Goal: Information Seeking & Learning: Learn about a topic

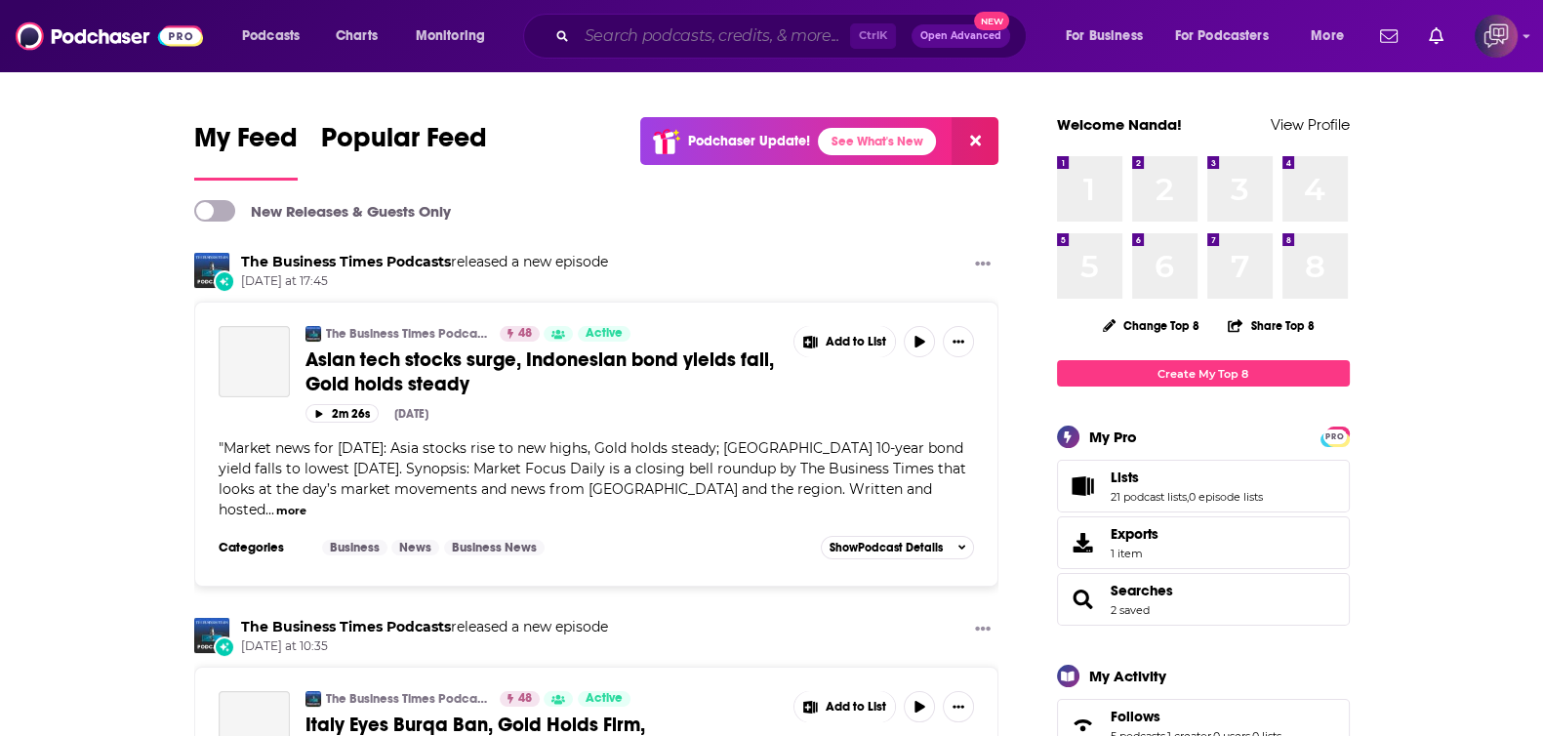
click at [790, 37] on input "Search podcasts, credits, & more..." at bounding box center [713, 35] width 273 height 31
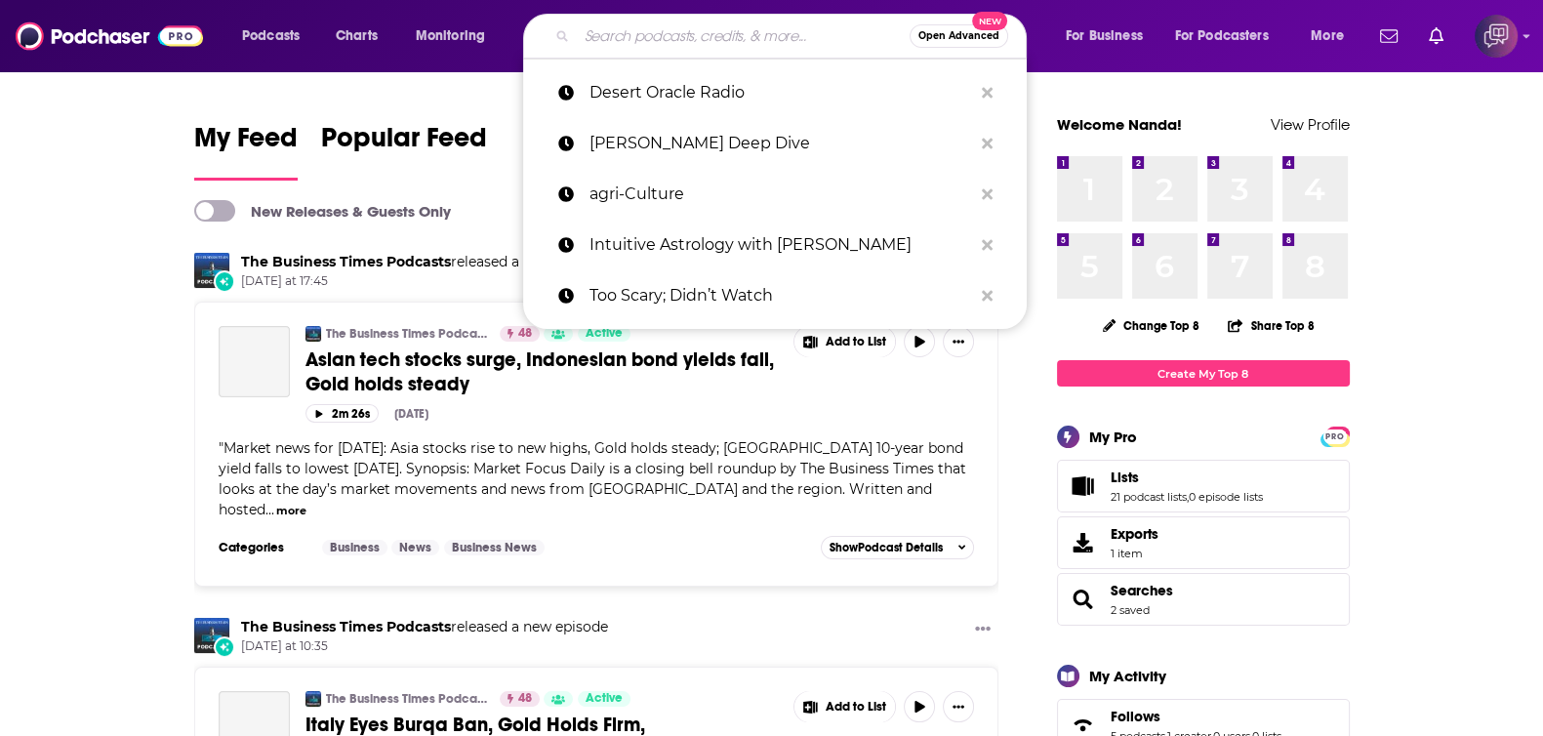
paste input "Changing the Sales Game"
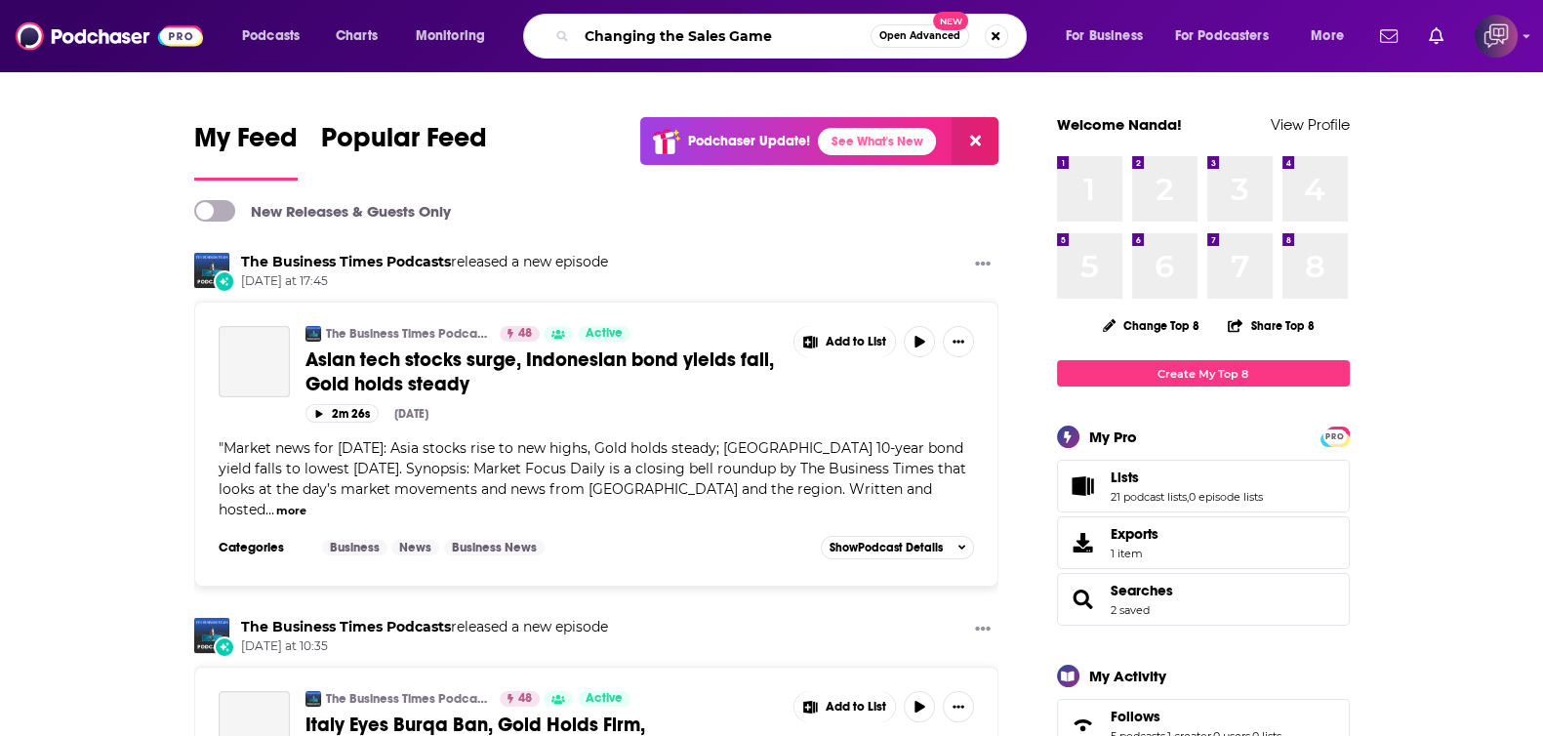
type input "Changing the Sales Game"
click at [931, 31] on span "Open Advanced" at bounding box center [920, 36] width 81 height 10
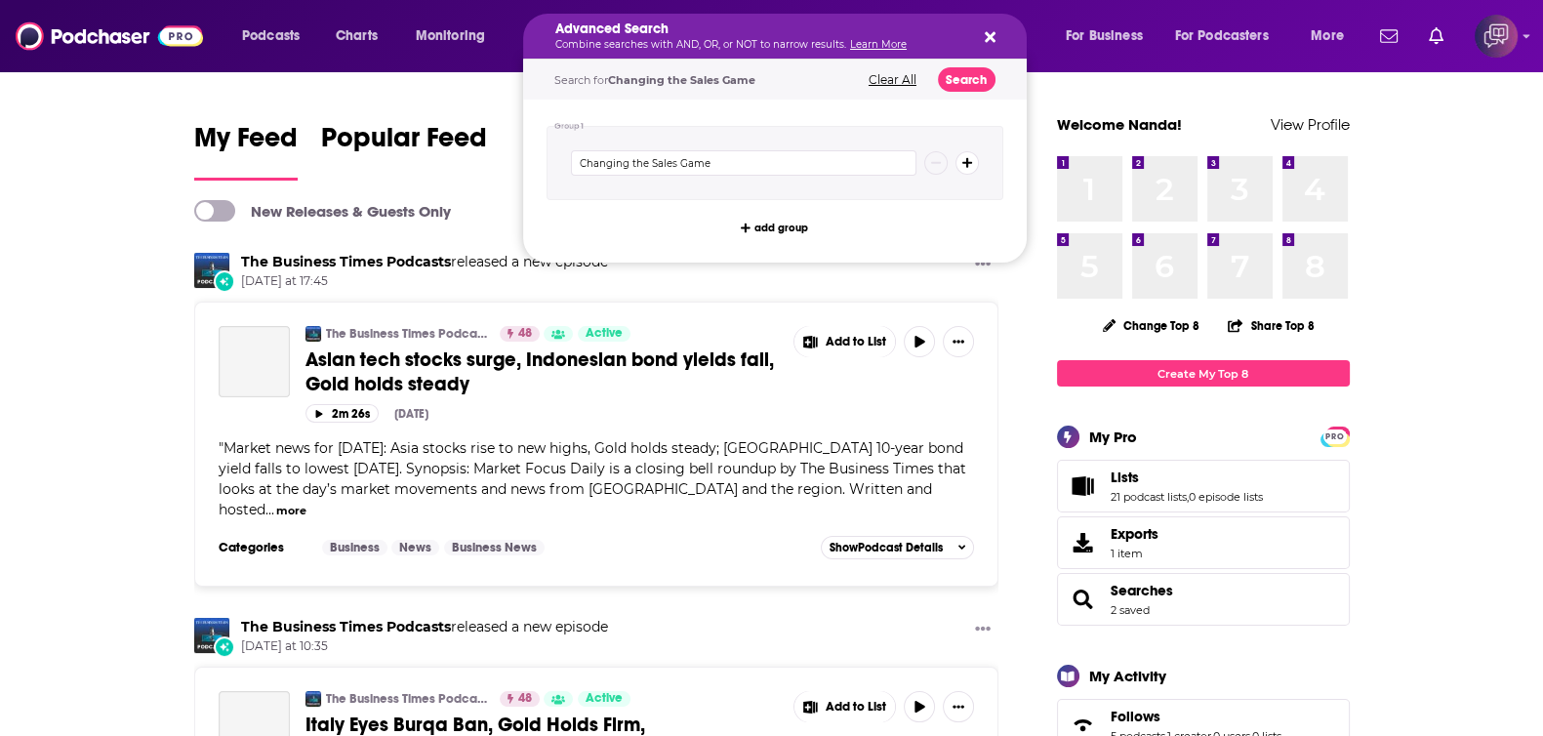
click at [981, 62] on div "Search for Changing the Sales Game Clear All Search" at bounding box center [775, 80] width 504 height 40
click at [977, 71] on button "Search" at bounding box center [967, 79] width 58 height 24
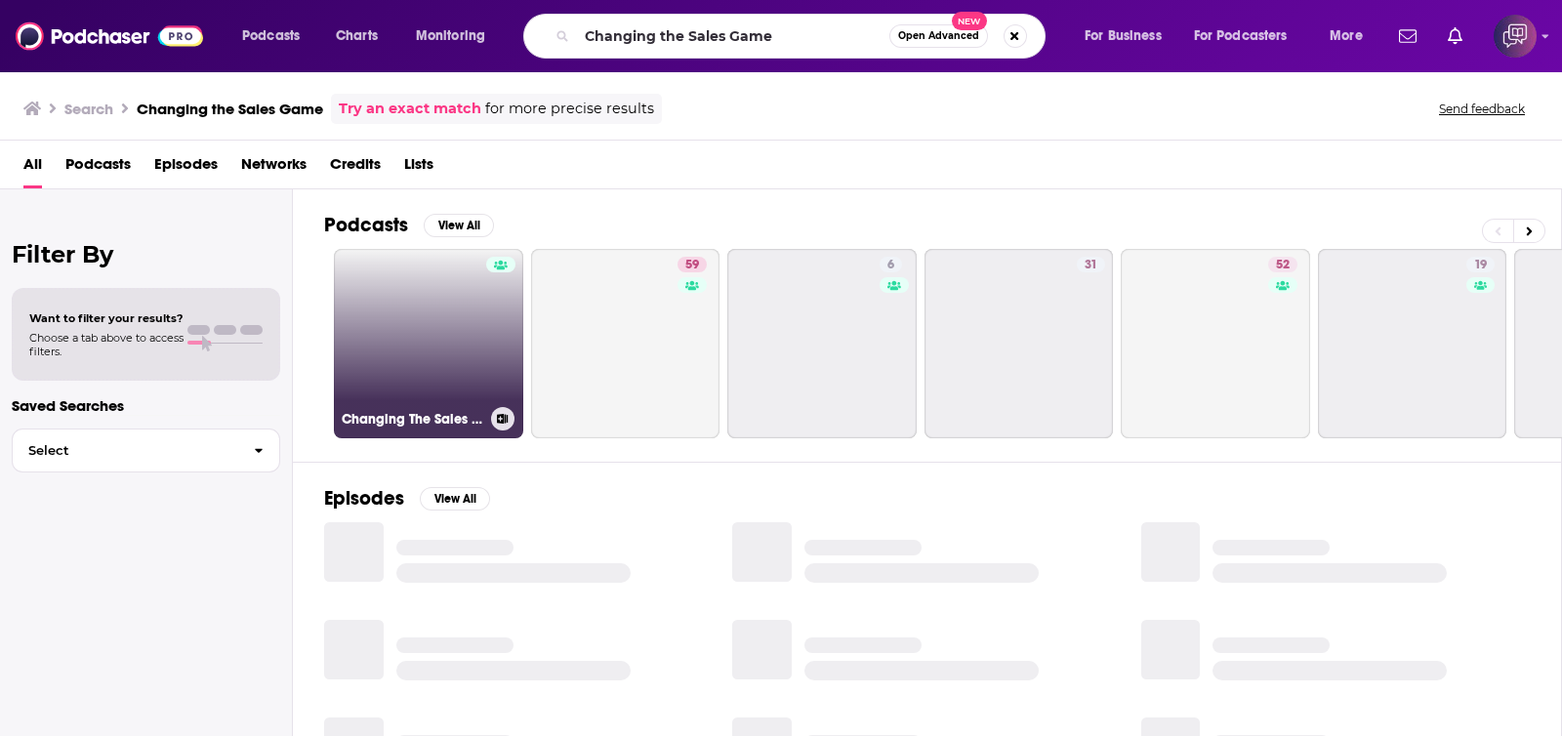
click at [464, 339] on link "Changing The Sales Game" at bounding box center [428, 343] width 189 height 189
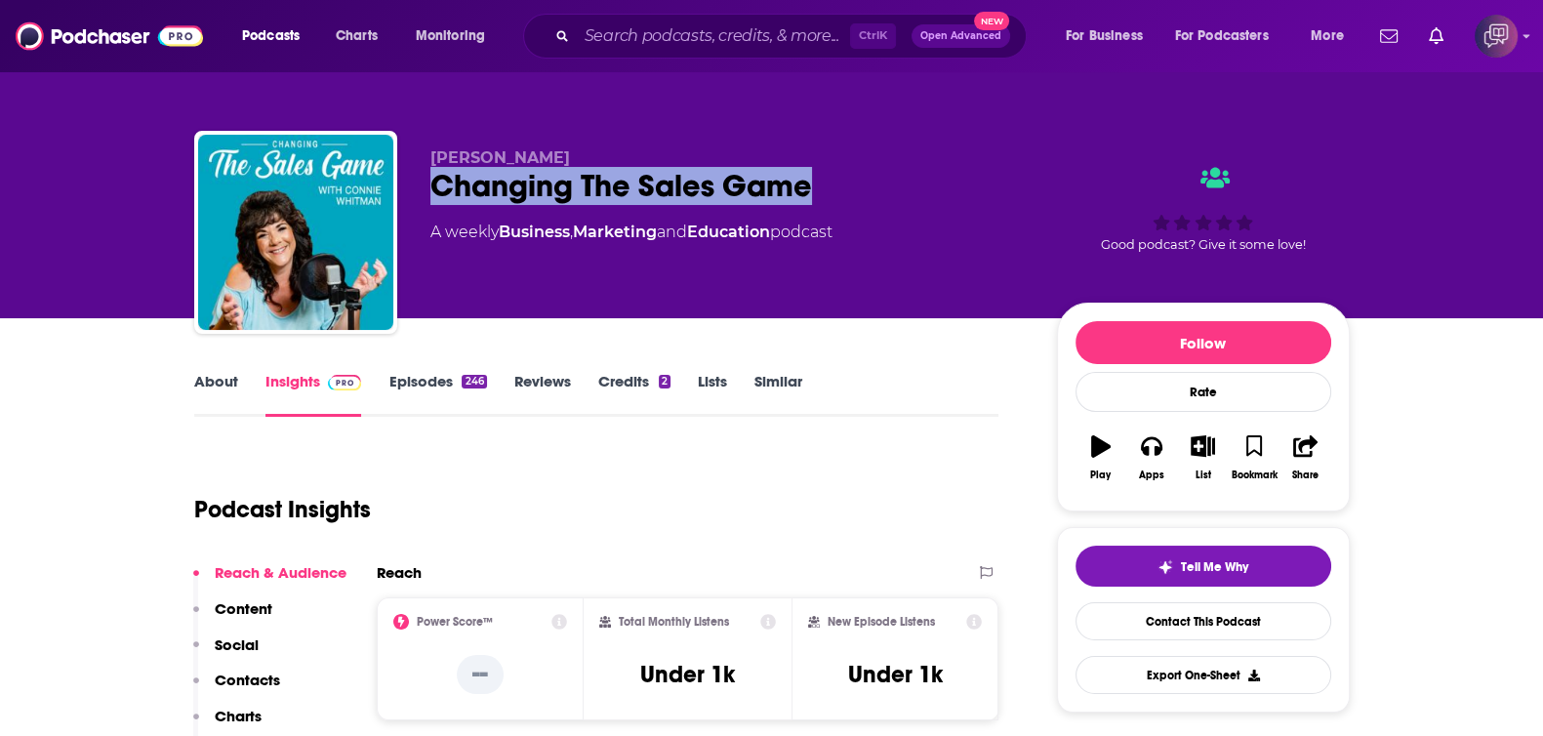
drag, startPoint x: 431, startPoint y: 183, endPoint x: 853, endPoint y: 187, distance: 421.7
click at [853, 187] on div "[PERSON_NAME] Changing The Sales Game A weekly Business , Marketing and Educati…" at bounding box center [772, 236] width 1156 height 211
copy h2 "Changing The Sales Game"
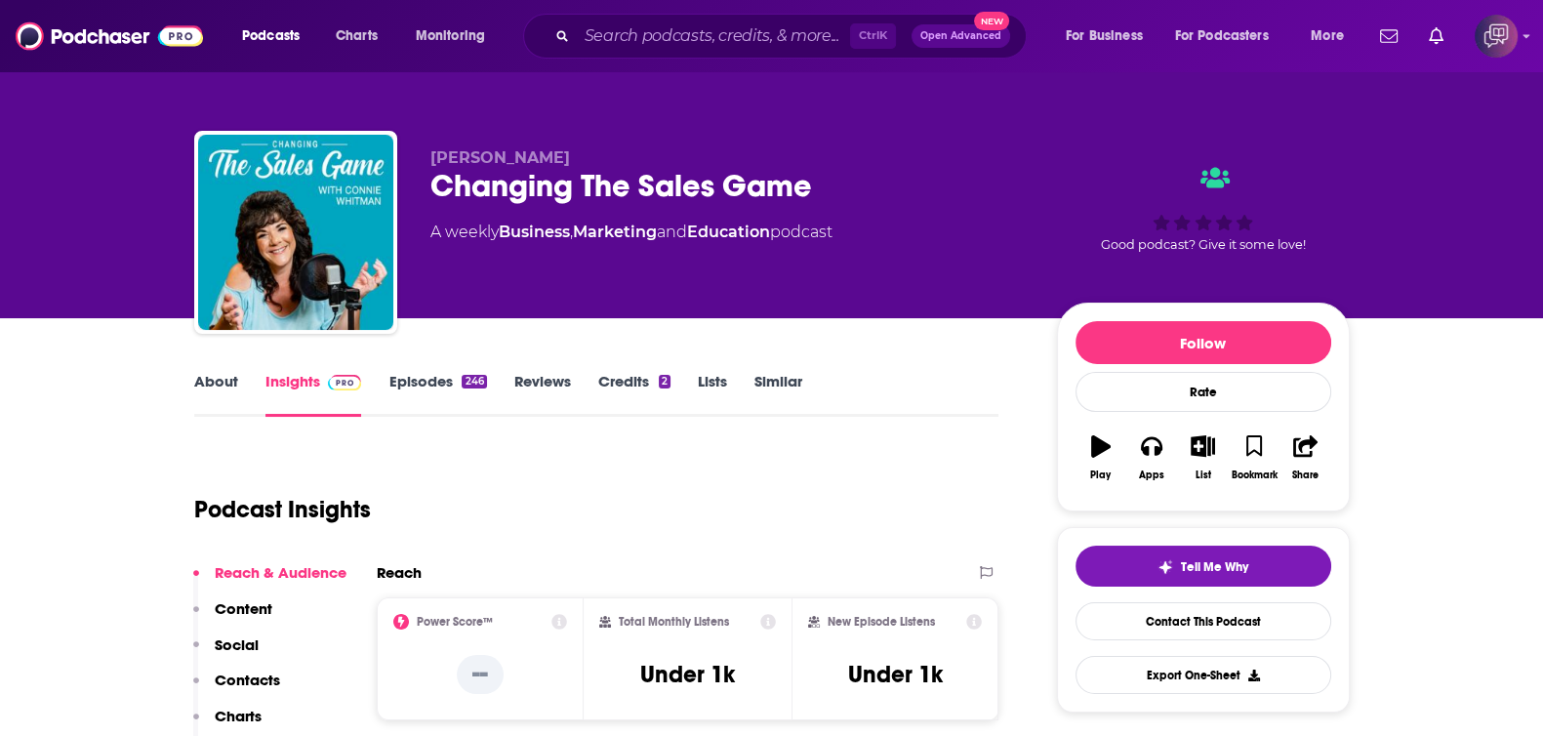
click at [610, 456] on div "Podcast Insights" at bounding box center [589, 498] width 790 height 100
click at [800, 36] on input "Search podcasts, credits, & more..." at bounding box center [713, 35] width 273 height 31
paste input "[PERSON_NAME]"
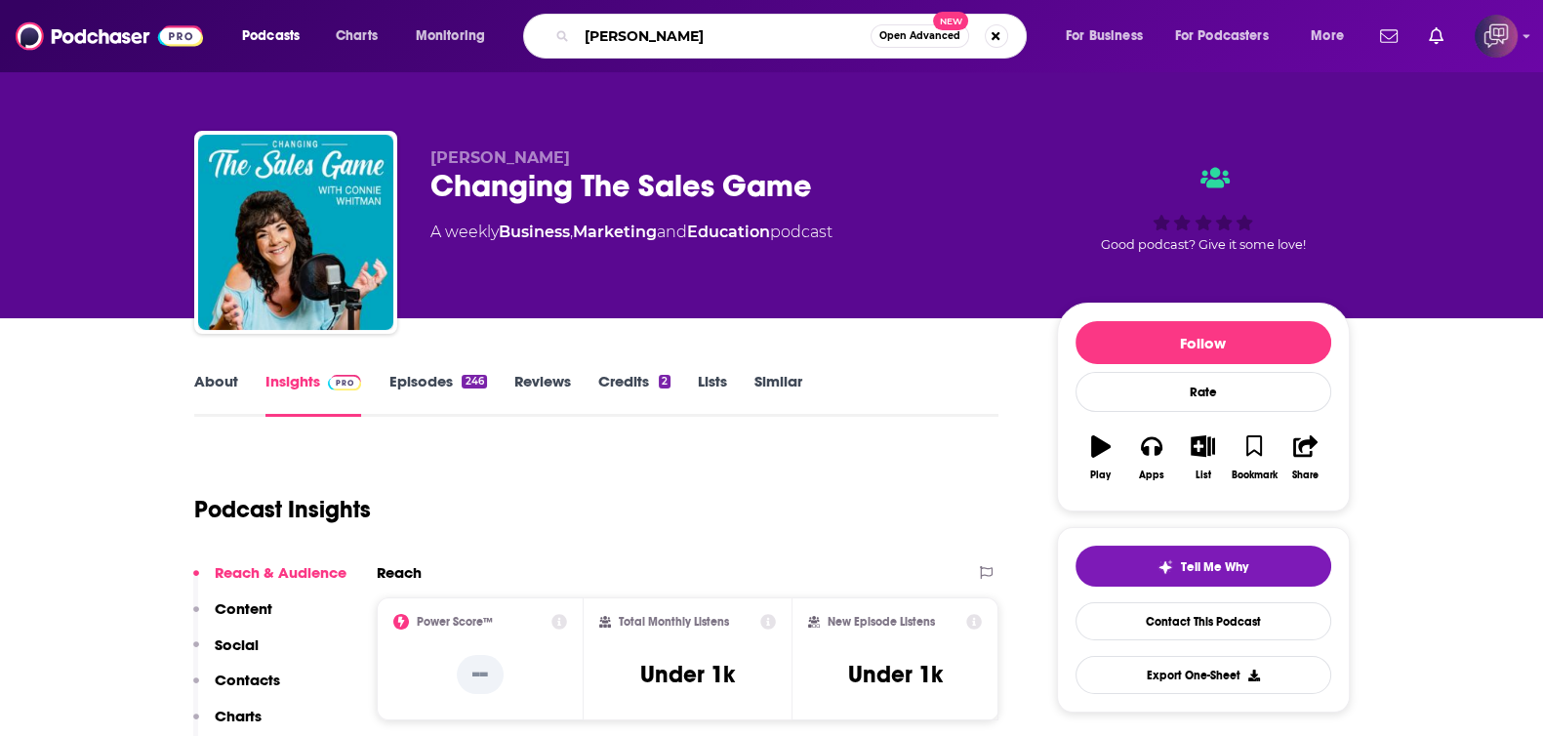
type input "[PERSON_NAME]"
click at [908, 41] on button "Open Advanced New" at bounding box center [920, 35] width 99 height 23
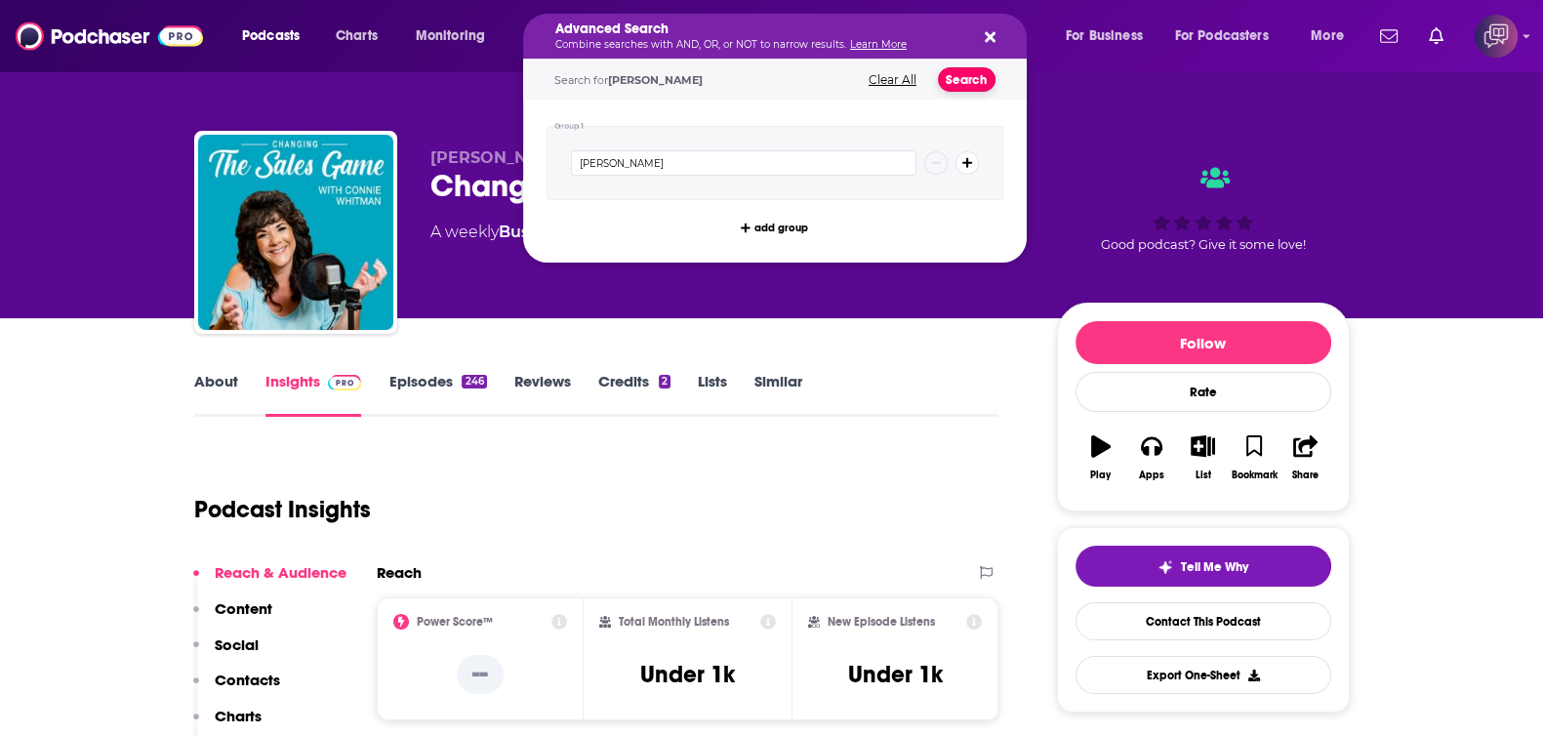
click at [971, 67] on button "Search" at bounding box center [967, 79] width 58 height 24
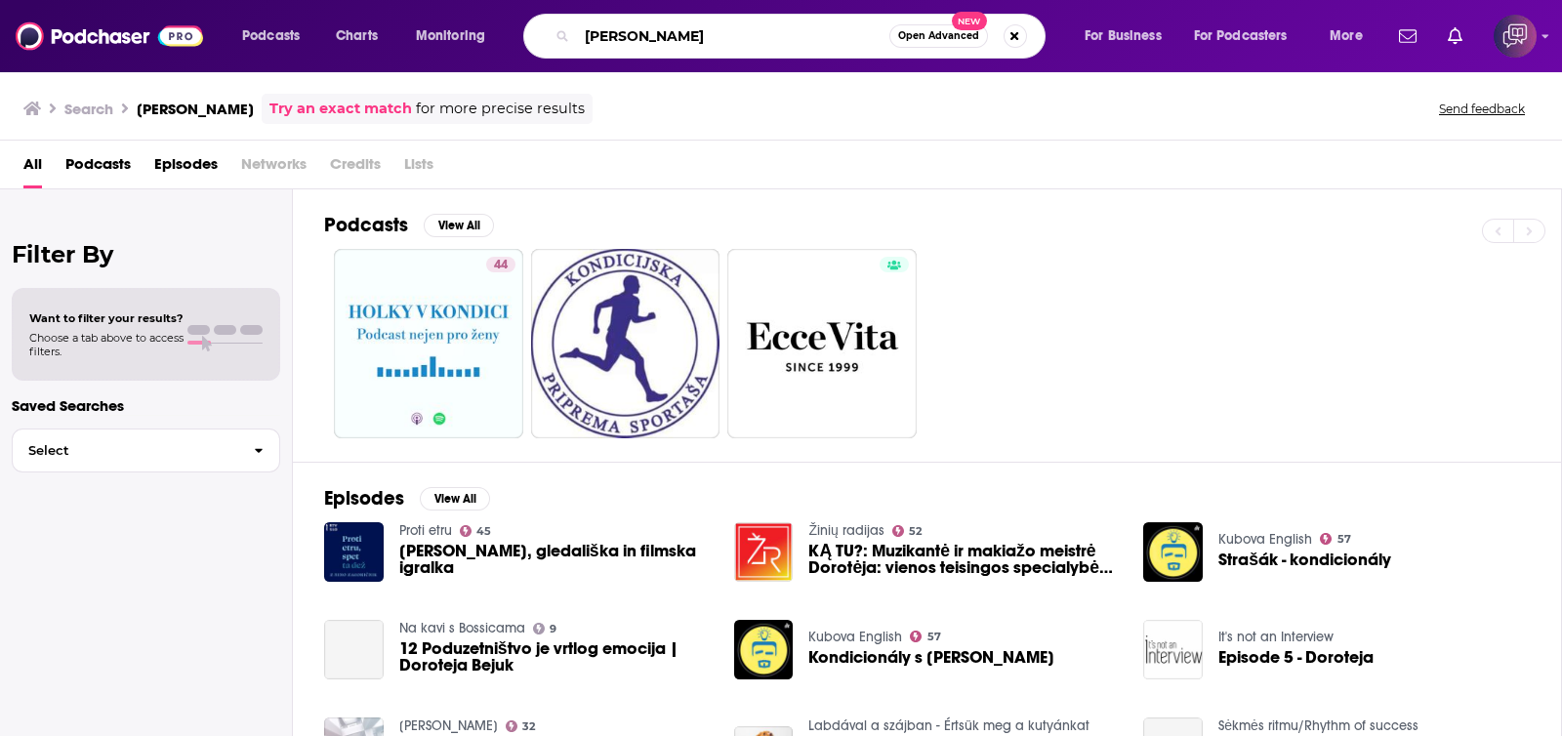
click at [737, 38] on input "[PERSON_NAME]" at bounding box center [733, 35] width 312 height 31
paste input "Brave New Edge [PERSON_NAME]"
type input "Brave New Edge [PERSON_NAME]"
click at [922, 32] on span "Open Advanced" at bounding box center [938, 36] width 81 height 10
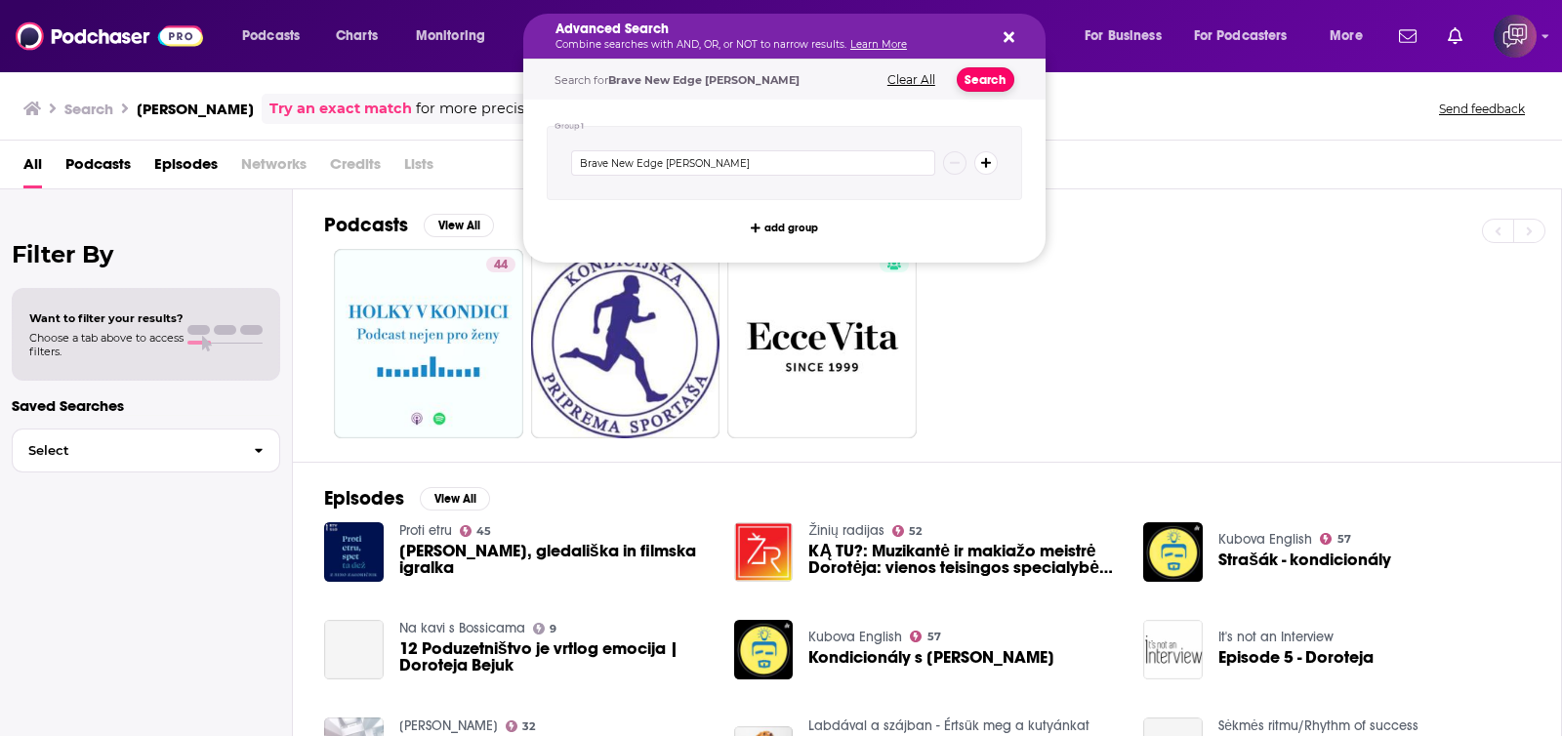
click at [978, 80] on button "Search" at bounding box center [986, 79] width 58 height 24
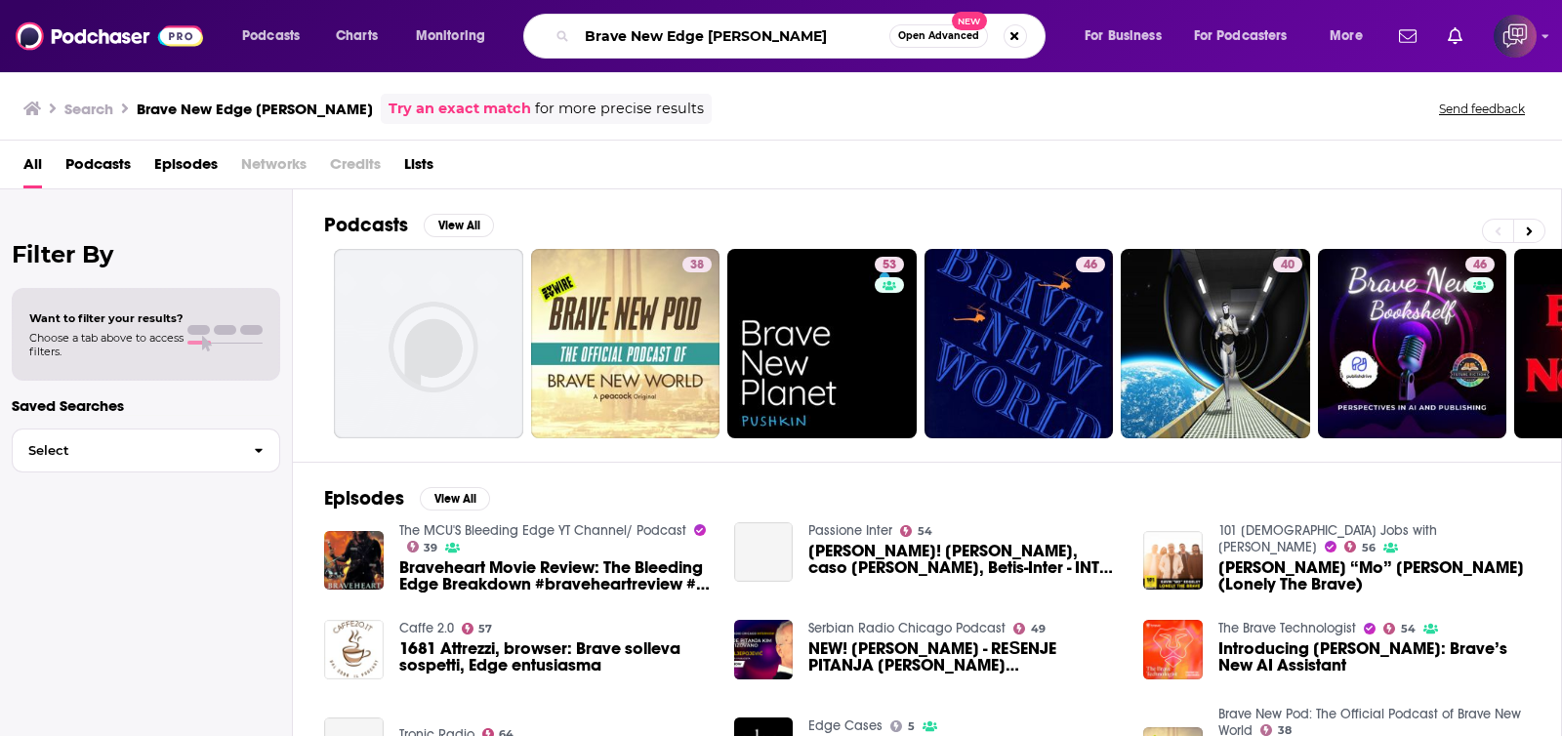
click at [867, 39] on input "Brave New Edge [PERSON_NAME]" at bounding box center [733, 35] width 312 height 31
paste input "Remarkable Retail Podcast"
type input "Remarkable Retail Podcast"
click at [952, 37] on span "Open Advanced" at bounding box center [938, 36] width 81 height 10
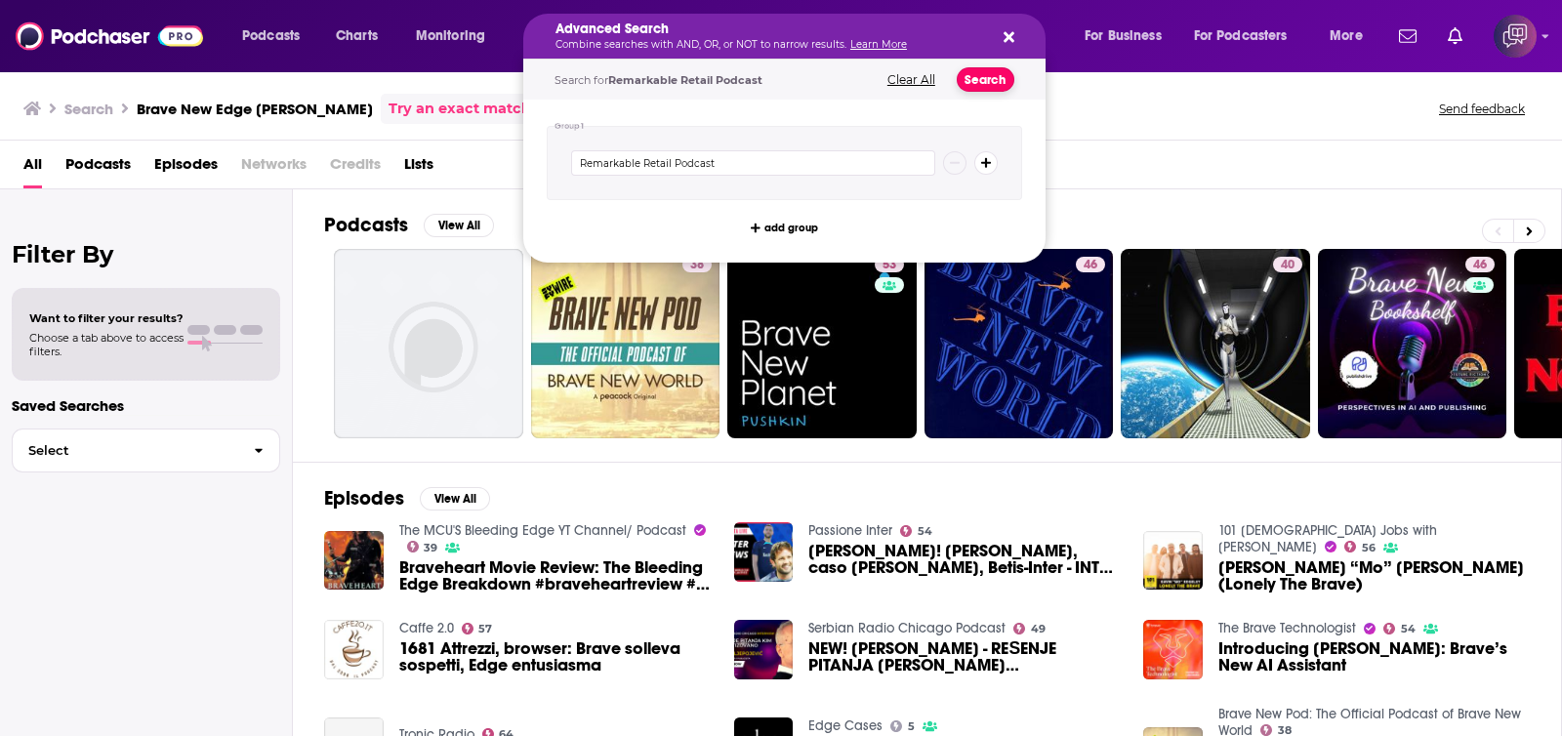
click at [985, 80] on button "Search" at bounding box center [986, 79] width 58 height 24
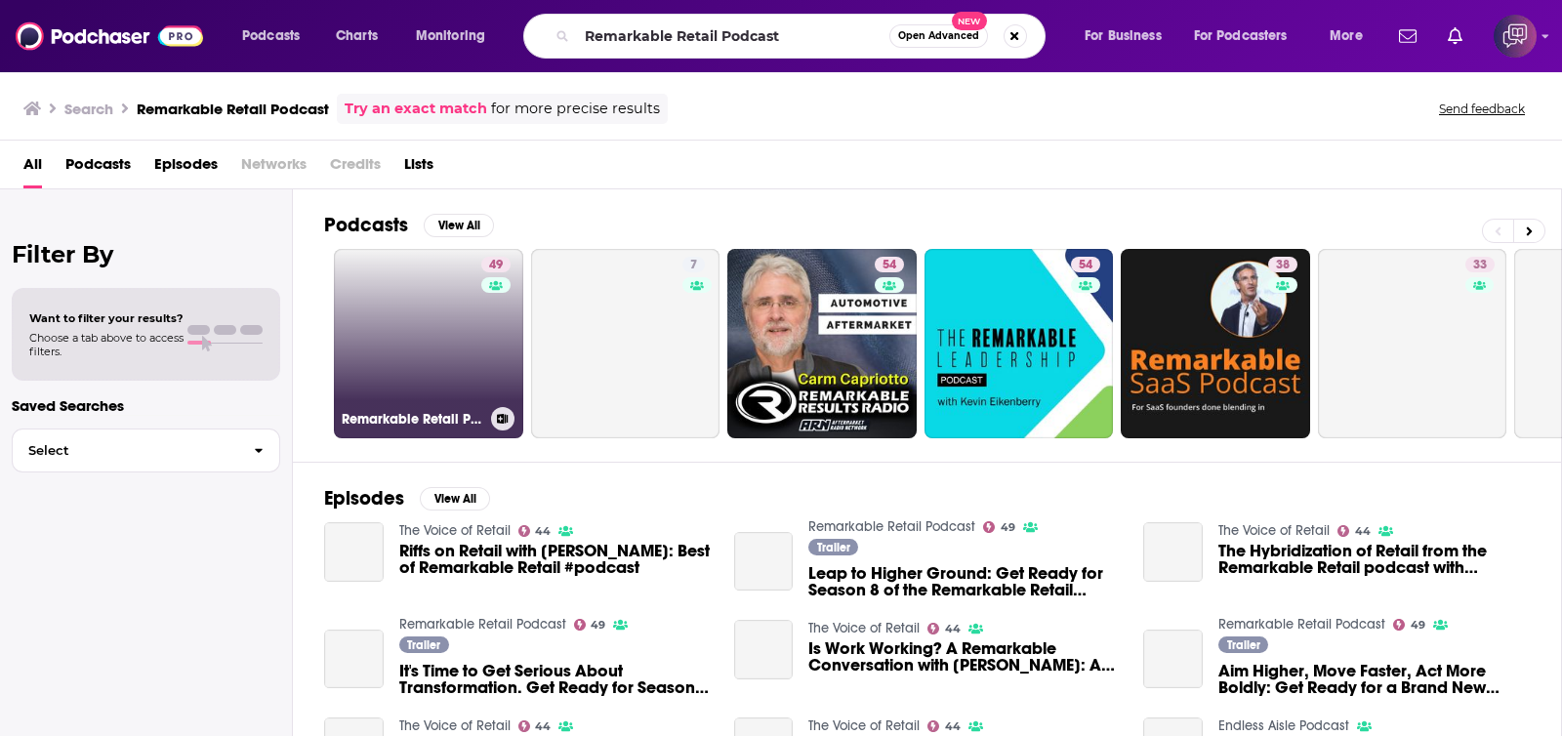
click at [392, 324] on link "49 Remarkable Retail Podcast" at bounding box center [428, 343] width 189 height 189
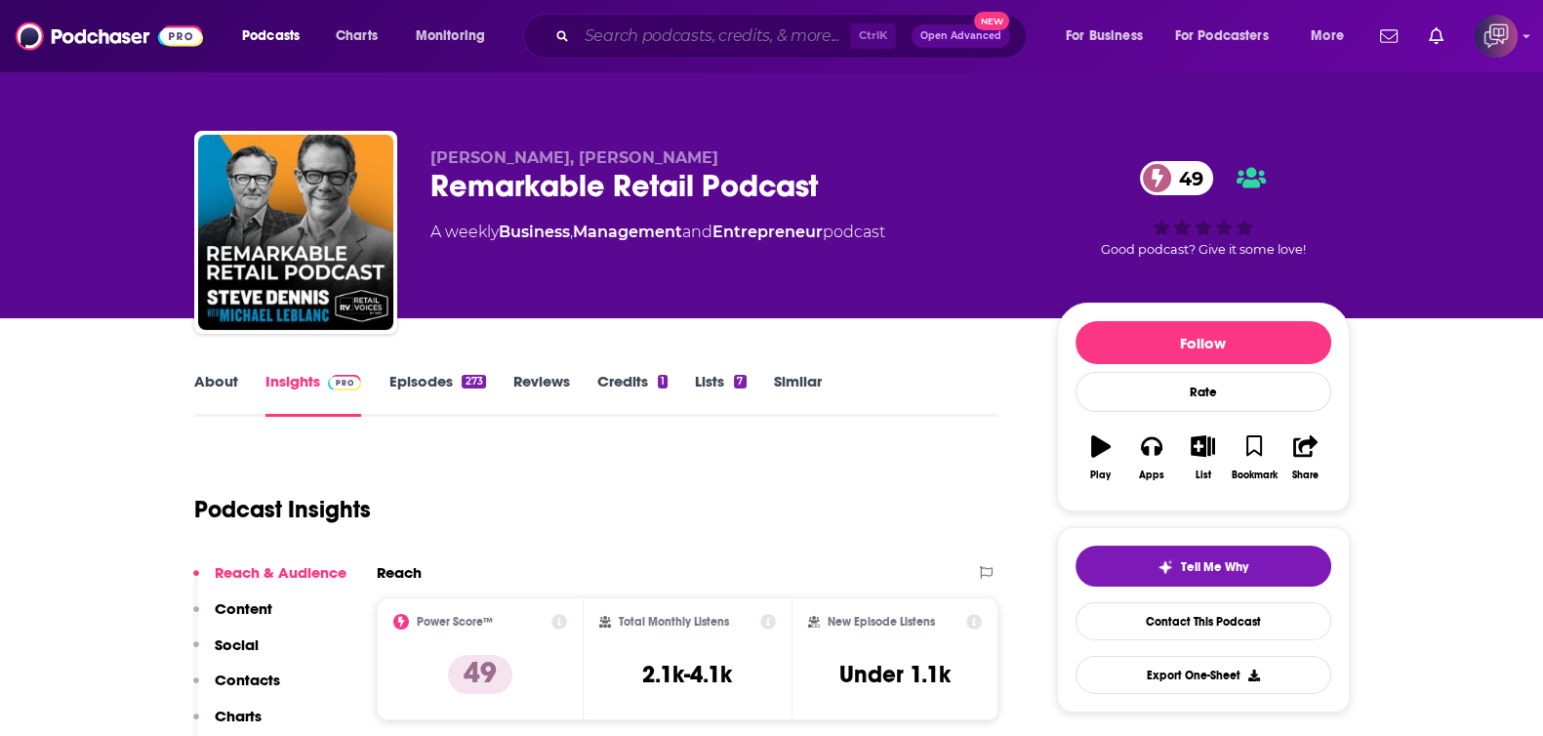
click at [769, 31] on input "Search podcasts, credits, & more..." at bounding box center [713, 35] width 273 height 31
paste input "Charisma Quotient: Build Confidence, Make Connections and Find Love"
type input "Charisma Quotient: Build Confidence, Make Connections and Find Love"
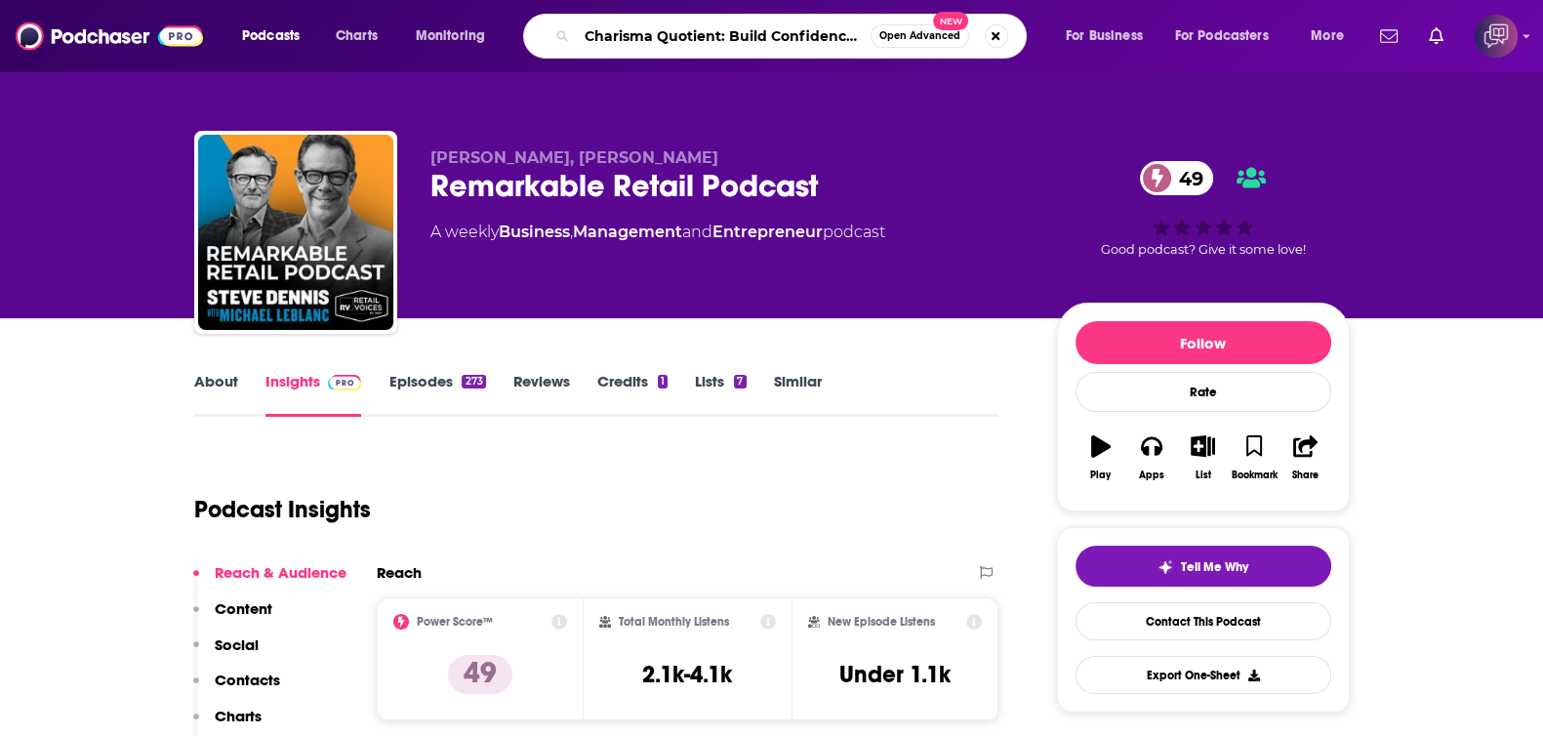
scroll to position [0, 234]
click at [934, 34] on span "Open Advanced" at bounding box center [920, 36] width 81 height 10
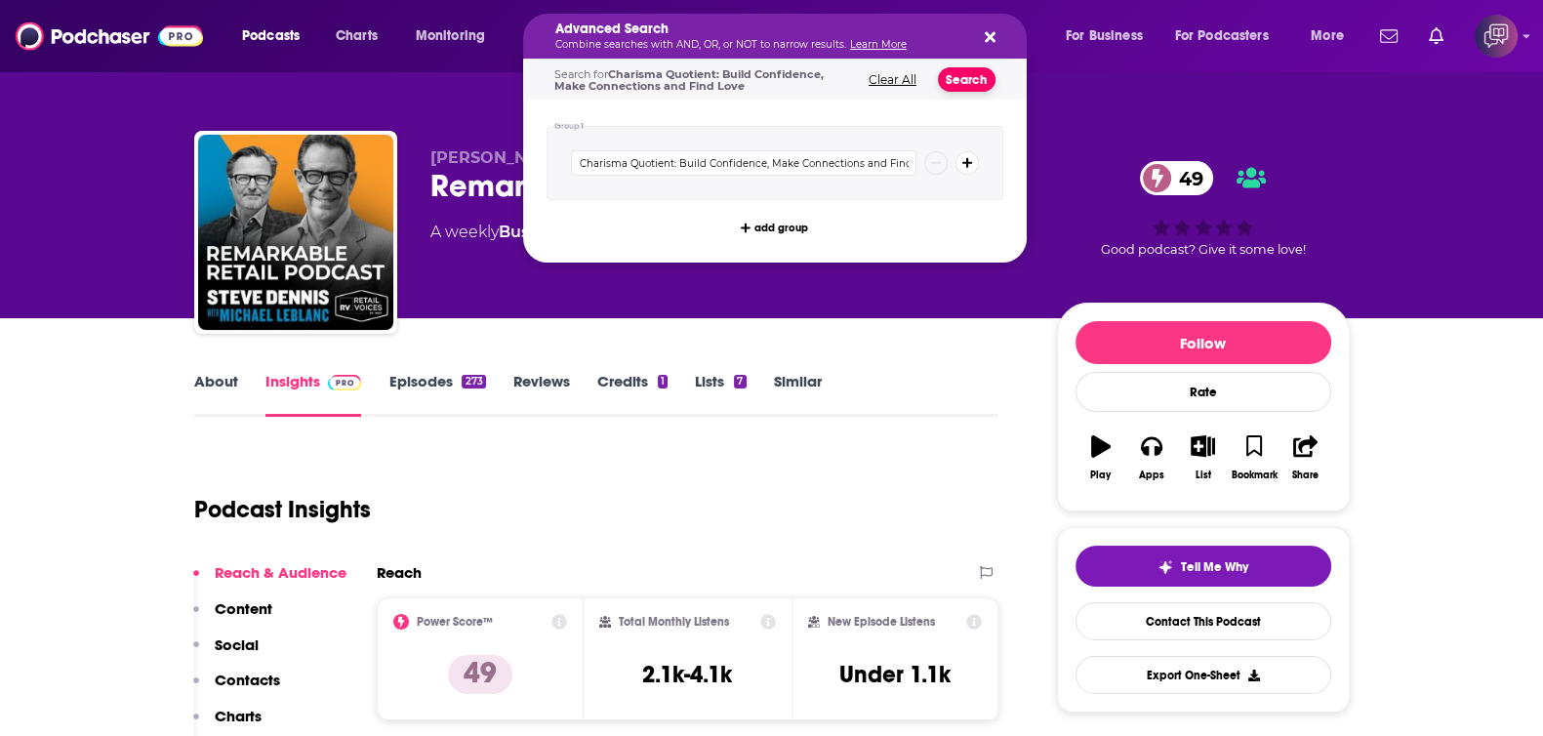
click at [960, 70] on button "Search" at bounding box center [967, 79] width 58 height 24
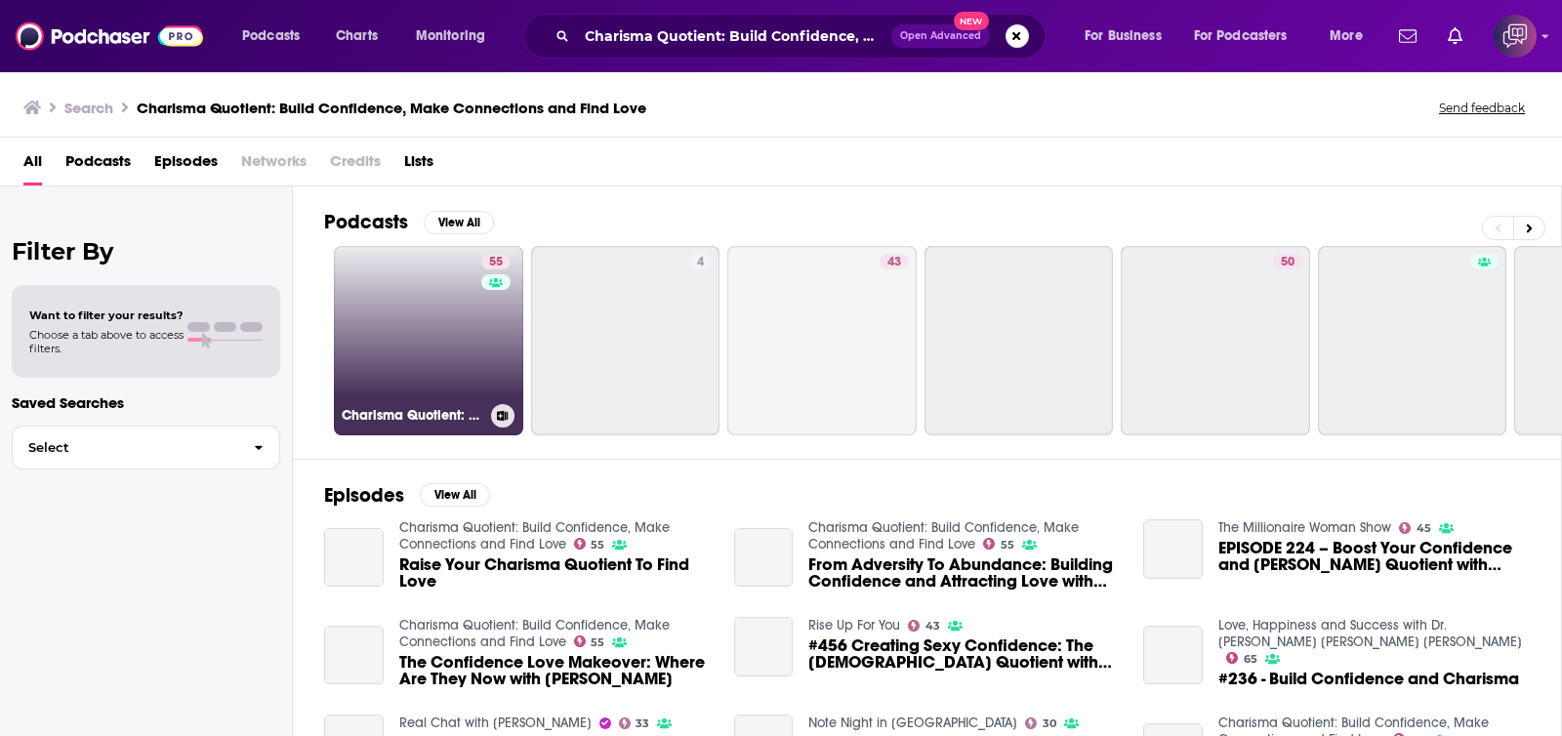
click at [415, 361] on link "55 Charisma Quotient: Build Confidence, Make Connections and Find Love" at bounding box center [428, 340] width 189 height 189
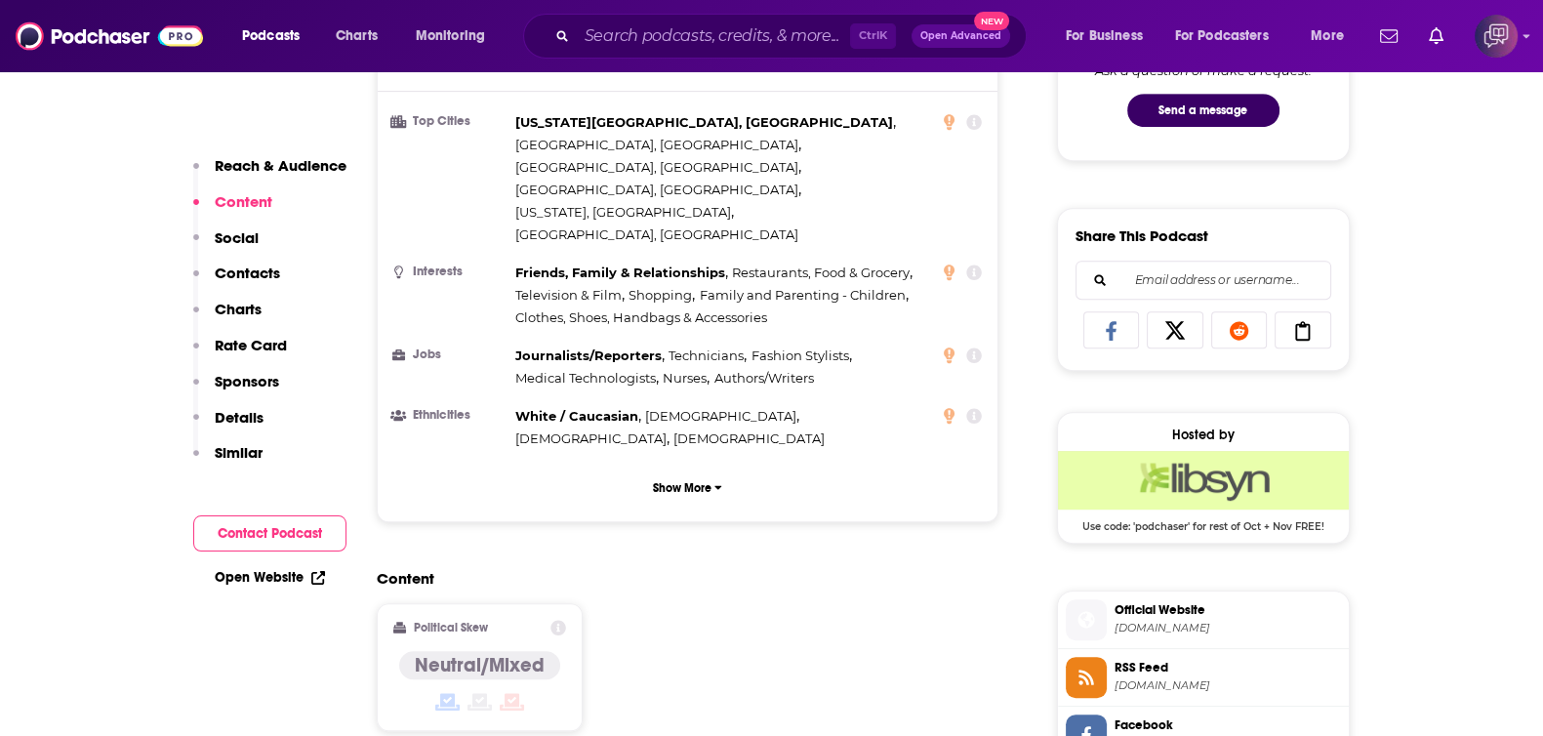
scroll to position [1220, 0]
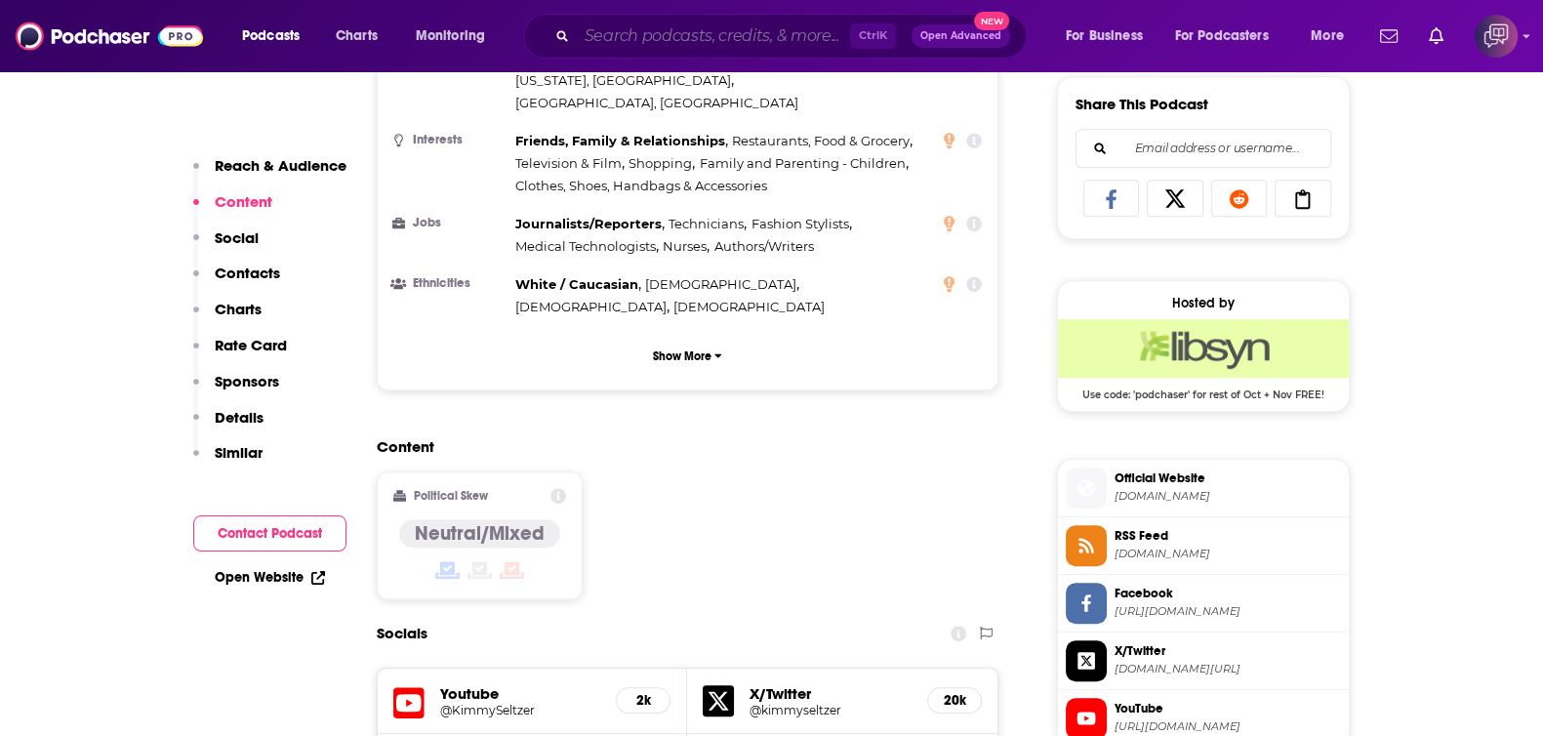
click at [806, 21] on input "Search podcasts, credits, & more..." at bounding box center [713, 35] width 273 height 31
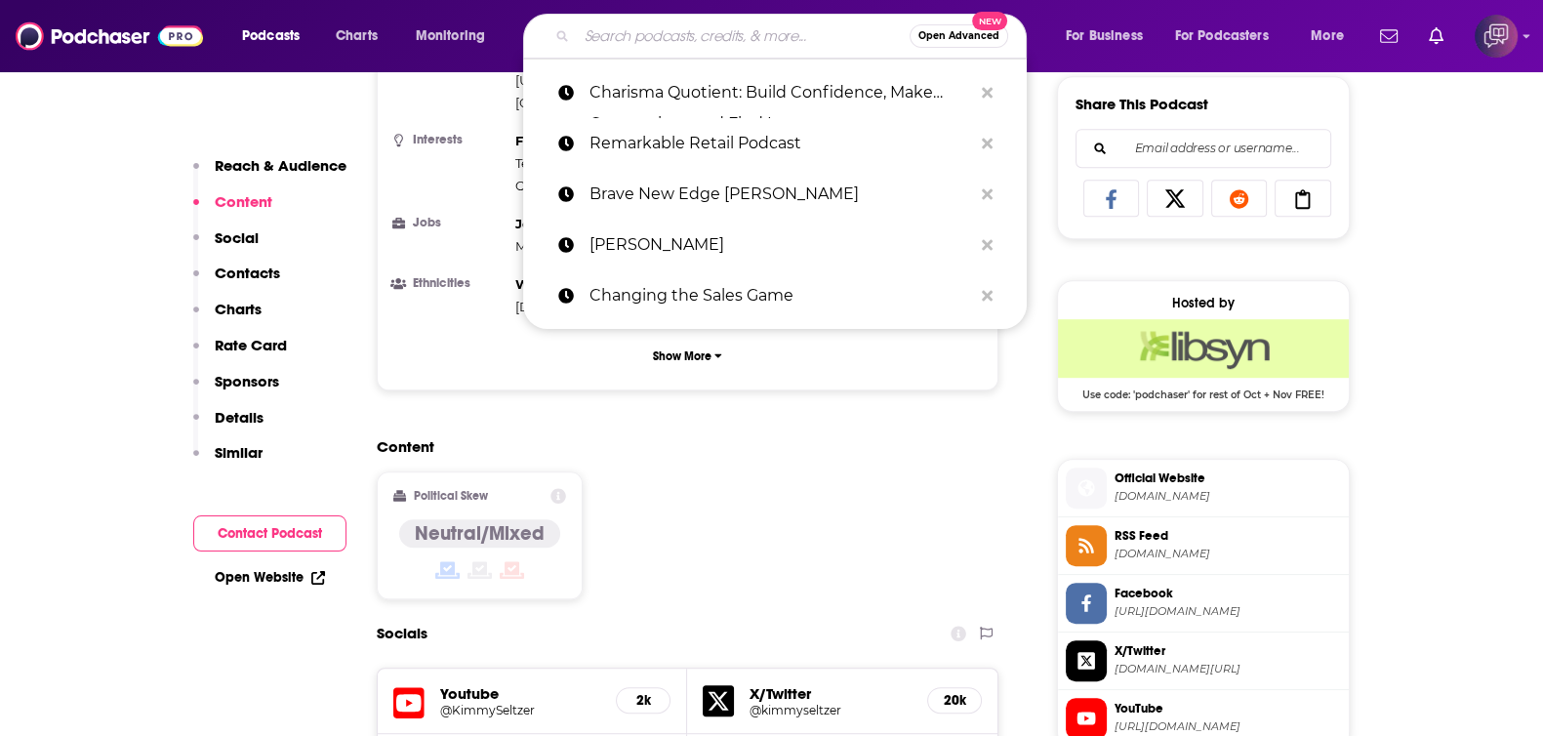
paste input "The Real [PERSON_NAME] Playbook"
type input "The Real [PERSON_NAME] Playbook"
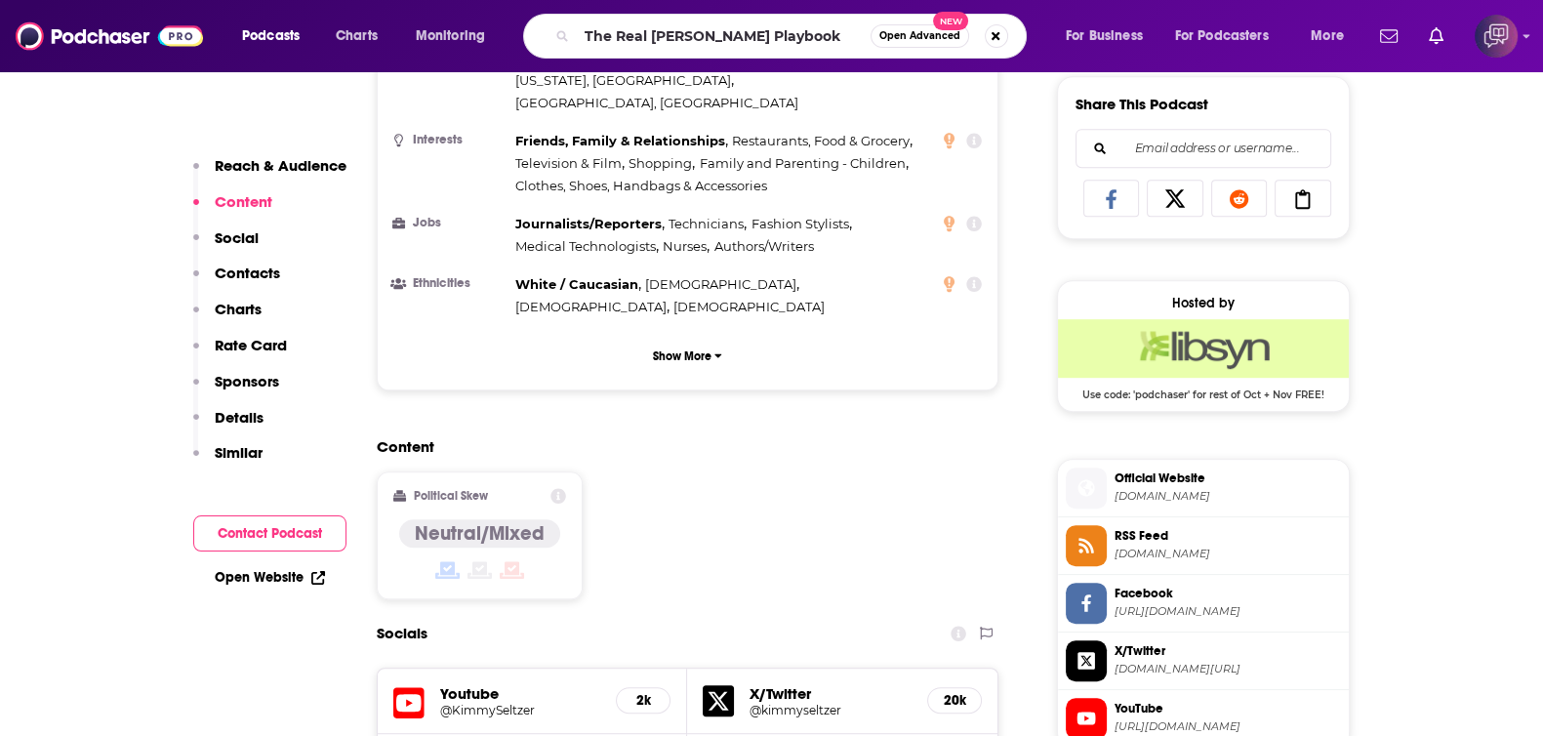
click at [916, 26] on button "Open Advanced New" at bounding box center [920, 35] width 99 height 23
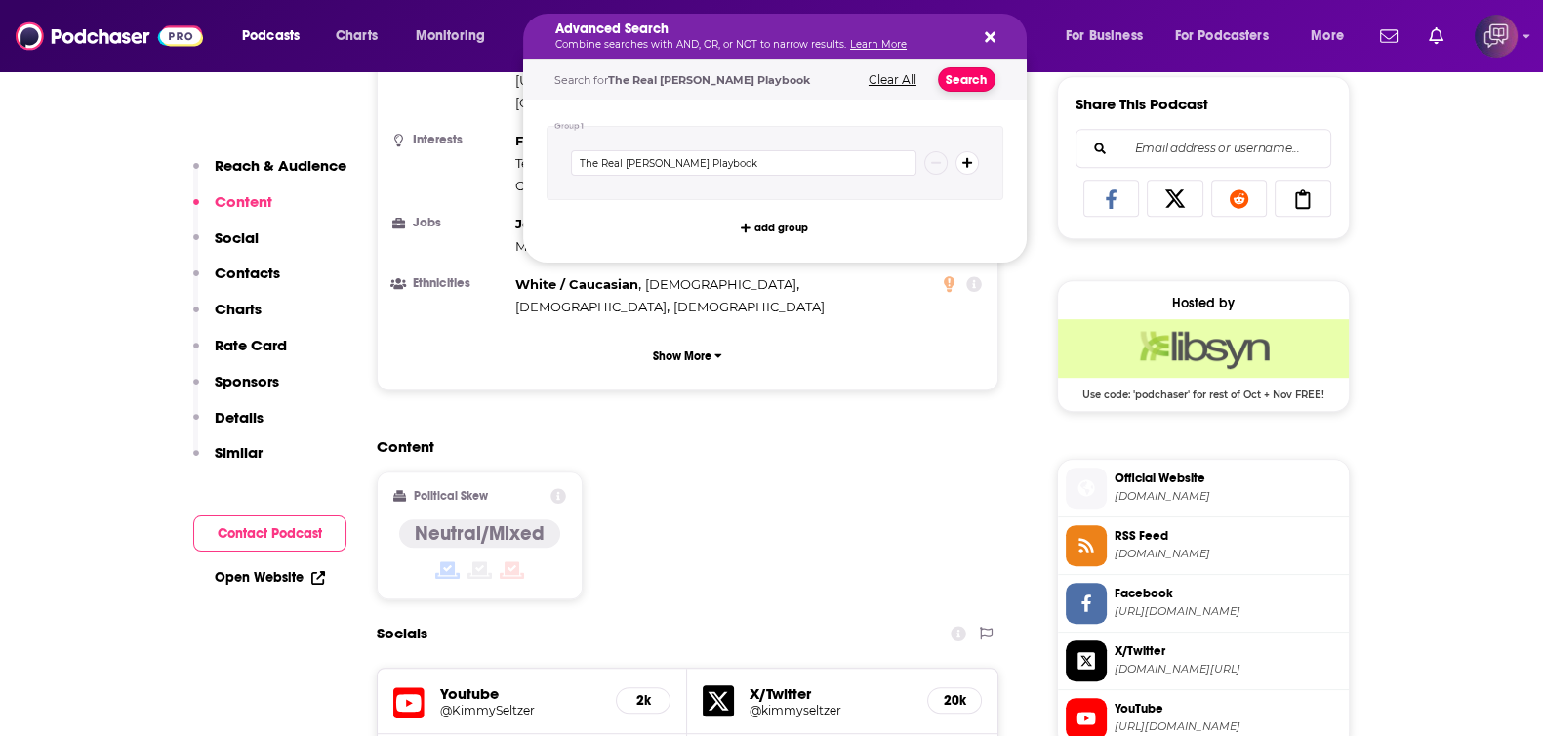
click at [968, 74] on button "Search" at bounding box center [967, 79] width 58 height 24
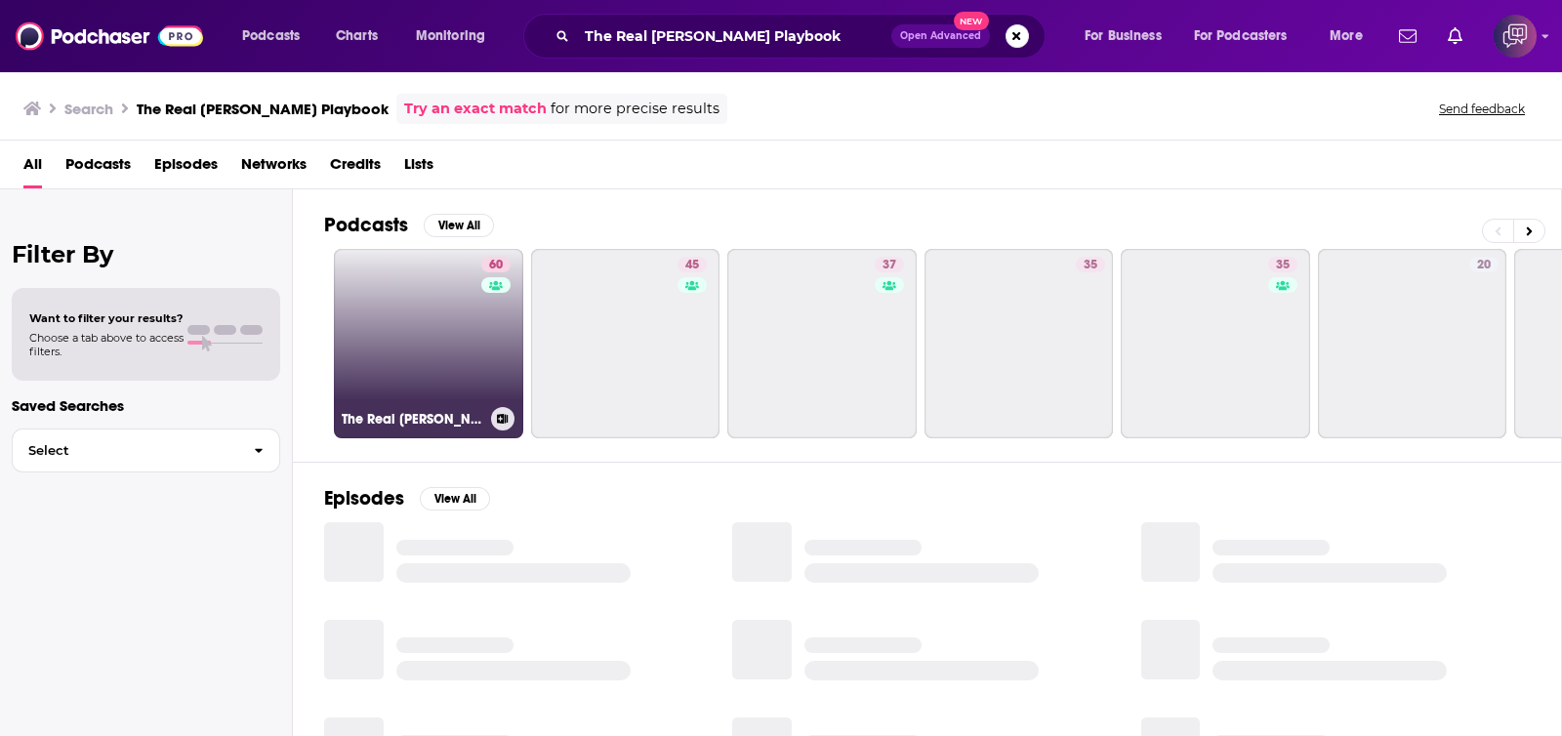
click at [473, 369] on link "60 The Real [PERSON_NAME] Playbook" at bounding box center [428, 343] width 189 height 189
